Goal: Information Seeking & Learning: Learn about a topic

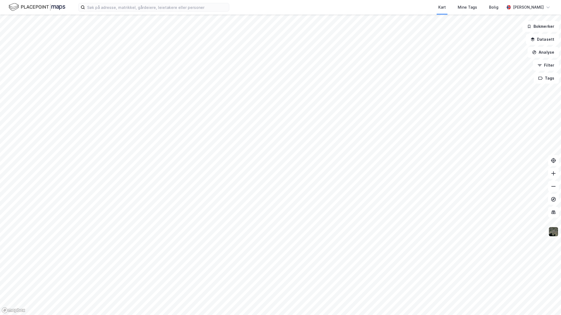
click at [143, 13] on div "Kart Mine Tags Bolig [PERSON_NAME]" at bounding box center [280, 7] width 561 height 15
click at [142, 9] on input at bounding box center [157, 7] width 144 height 8
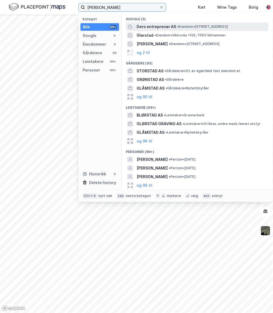
click at [124, 6] on input "[PERSON_NAME]" at bounding box center [122, 7] width 74 height 8
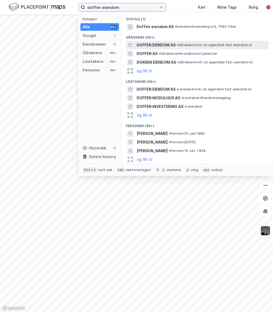
type input "doffen eiendom"
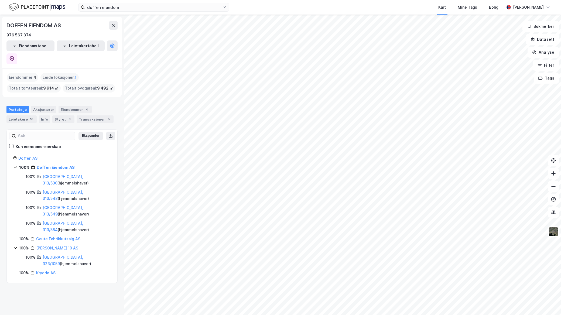
click at [317, 315] on html "doffen eiendom Kart Mine Tags Bolig [PERSON_NAME] DOFFEN EIENDOM AS 976 567 374…" at bounding box center [280, 157] width 561 height 315
click at [269, 315] on html "doffen eiendom Kart Mine Tags Bolig [PERSON_NAME] DOFFEN EIENDOM AS 976 567 374…" at bounding box center [280, 157] width 561 height 315
click at [32, 156] on link "Doffen AS" at bounding box center [27, 158] width 19 height 5
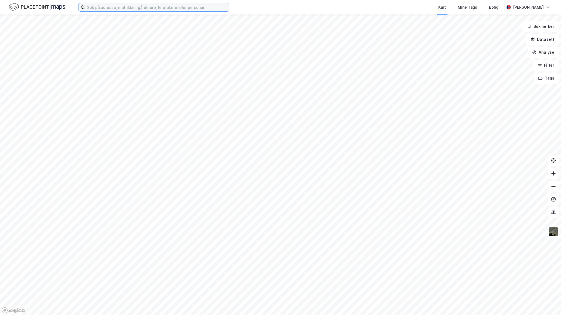
click at [193, 9] on input at bounding box center [157, 7] width 144 height 8
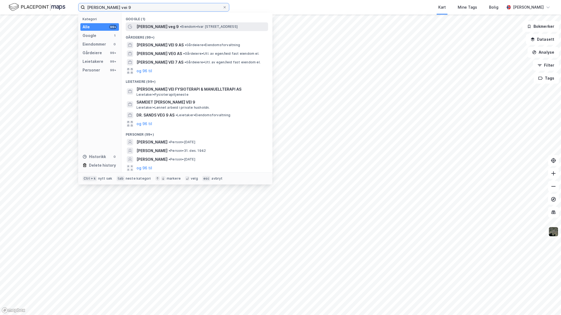
type input "ivar lykeks vei 9"
click at [180, 25] on span "• Eiendom • Ivar Lykkes veg 9, 7075 Tiller" at bounding box center [209, 27] width 58 height 4
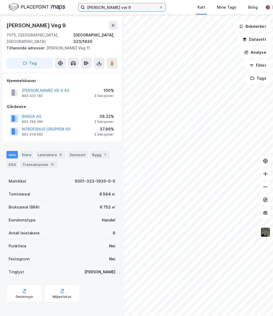
click at [120, 8] on input "ivar lykeks vei 9" at bounding box center [122, 7] width 74 height 8
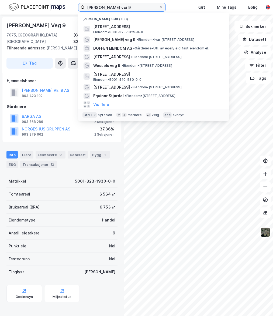
click at [120, 8] on input "ivar lykeks vei 9" at bounding box center [122, 7] width 74 height 8
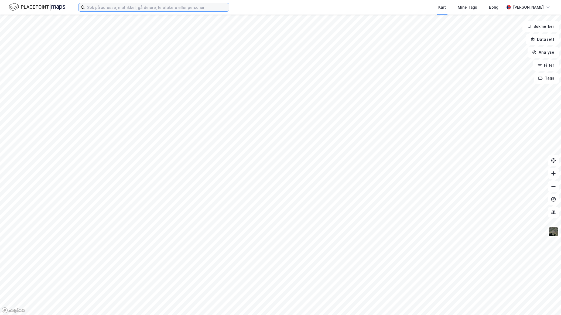
click at [146, 9] on input at bounding box center [157, 7] width 144 height 8
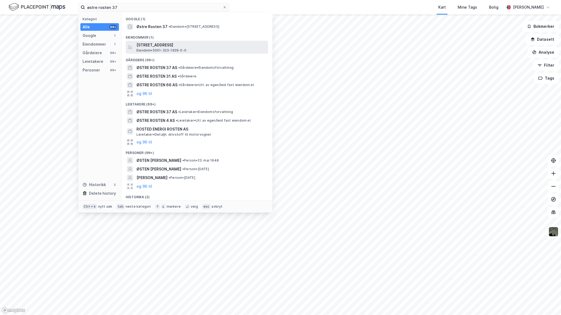
click at [164, 44] on span "[STREET_ADDRESS]" at bounding box center [202, 45] width 130 height 6
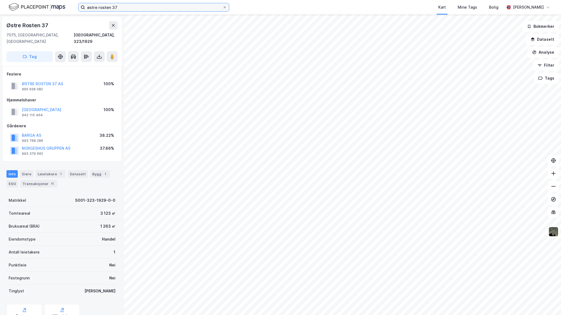
click at [137, 6] on input "østre rosten 37" at bounding box center [154, 7] width 138 height 8
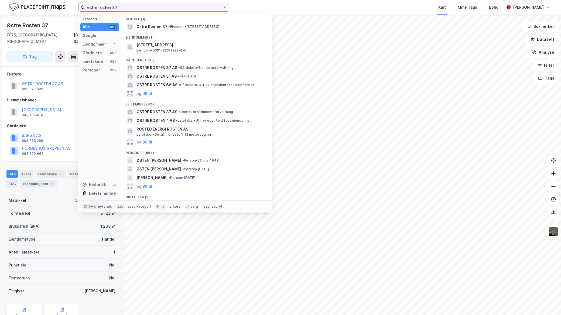
click at [137, 6] on input "østre rosten 37" at bounding box center [154, 7] width 138 height 8
paste input "[PERSON_NAME] AS"
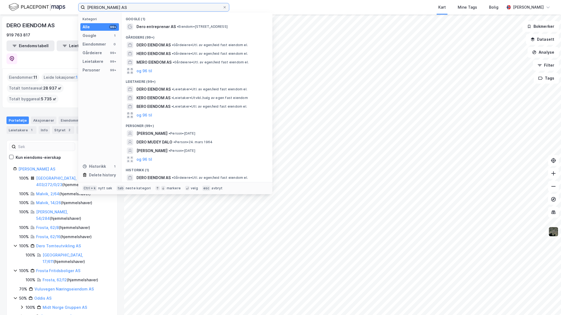
click at [153, 5] on input "[PERSON_NAME] AS" at bounding box center [154, 7] width 138 height 8
drag, startPoint x: 128, startPoint y: 5, endPoint x: 79, endPoint y: 1, distance: 49.3
click at [79, 1] on div "Dero Eiendom AS Kategori Alle 99+ Google 1 Eiendommer 0 Gårdeiere 99+ Leietaker…" at bounding box center [280, 7] width 561 height 15
paste input "ntreprenør"
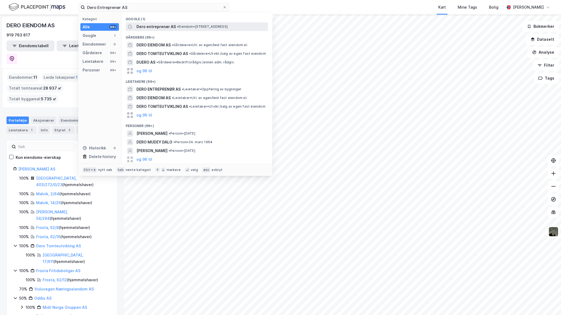
click at [172, 26] on span "Dero entreprenør AS" at bounding box center [156, 26] width 39 height 6
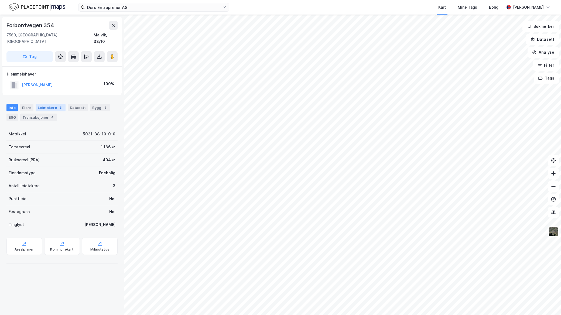
click at [50, 104] on div "Leietakere 3" at bounding box center [51, 108] width 30 height 8
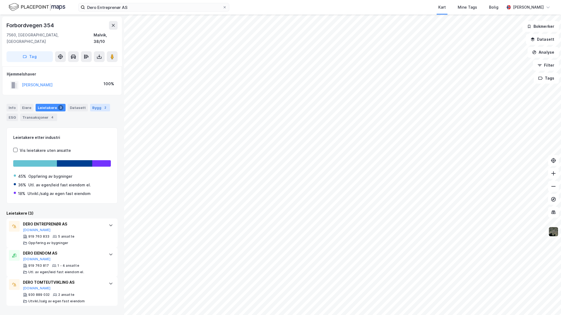
click at [94, 104] on div "Bygg 2" at bounding box center [100, 108] width 20 height 8
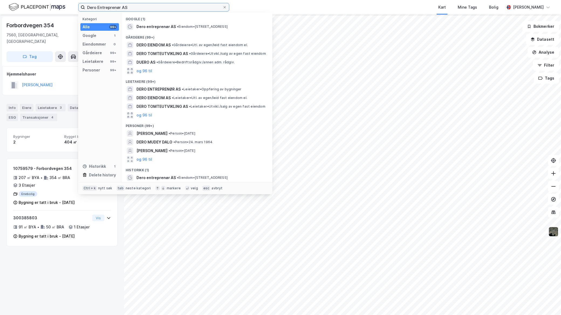
click at [119, 8] on input "Dero Entreprenør AS" at bounding box center [154, 7] width 138 height 8
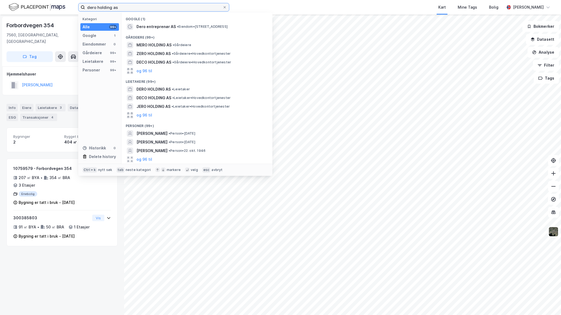
click at [145, 5] on input "dero holding as" at bounding box center [154, 7] width 138 height 8
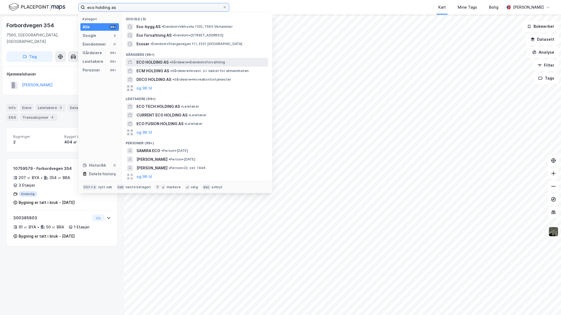
type input "eco holding as"
click at [168, 60] on span "ECO HOLDING AS" at bounding box center [153, 62] width 32 height 6
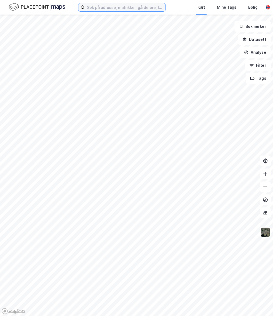
click at [113, 6] on input at bounding box center [125, 7] width 81 height 8
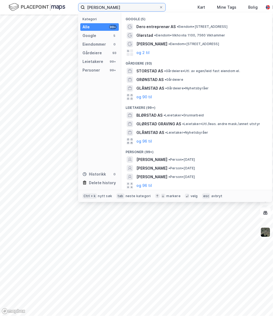
type input "[PERSON_NAME]"
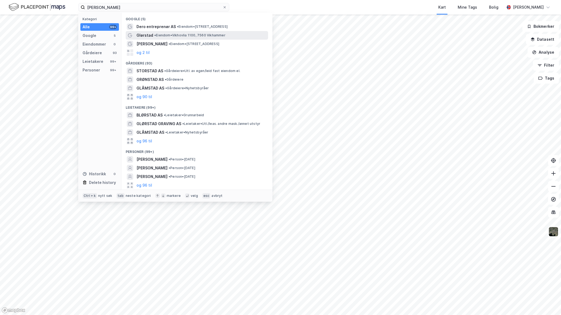
click at [186, 35] on span "• Eiendom • Vikhovlia 1100, 7560 Vikhammer" at bounding box center [189, 35] width 71 height 4
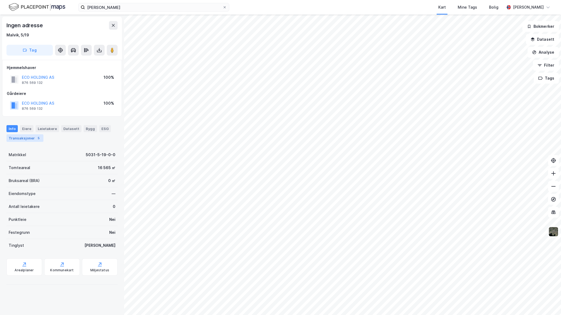
click at [32, 136] on div "Transaksjoner 5" at bounding box center [24, 138] width 37 height 8
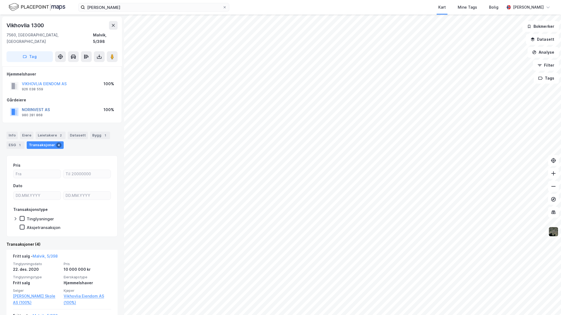
click at [0, 0] on button "NORINVEST AS" at bounding box center [0, 0] width 0 height 0
